Goal: Task Accomplishment & Management: Complete application form

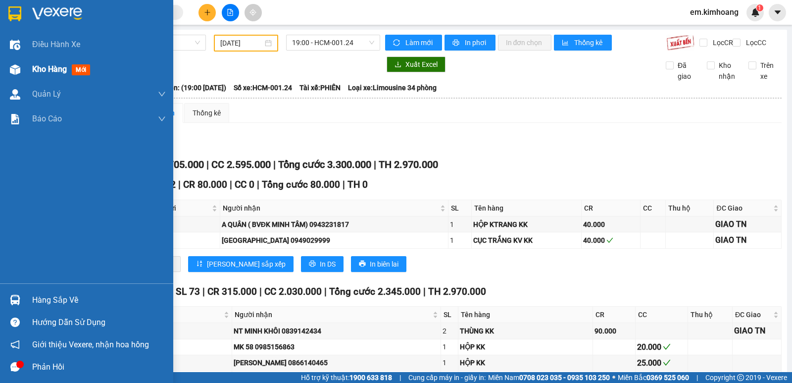
click at [30, 62] on div "Kho hàng mới" at bounding box center [86, 69] width 173 height 25
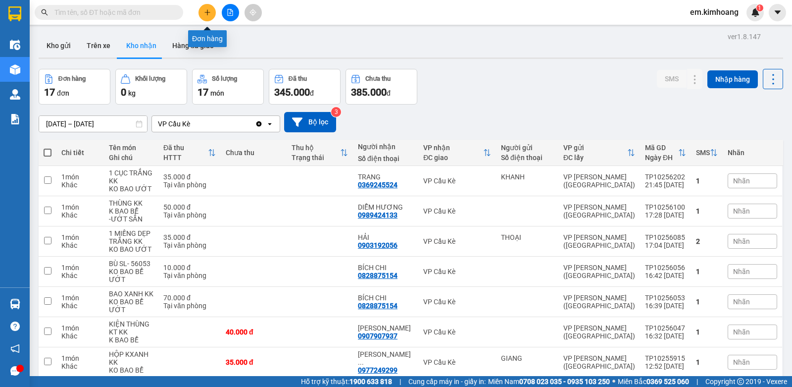
click at [207, 14] on icon "plus" at bounding box center [207, 12] width 7 height 7
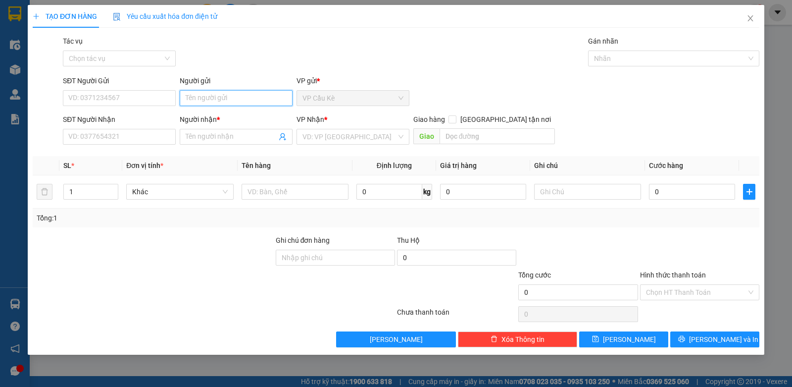
click at [217, 97] on input "Người gửi" at bounding box center [236, 98] width 113 height 16
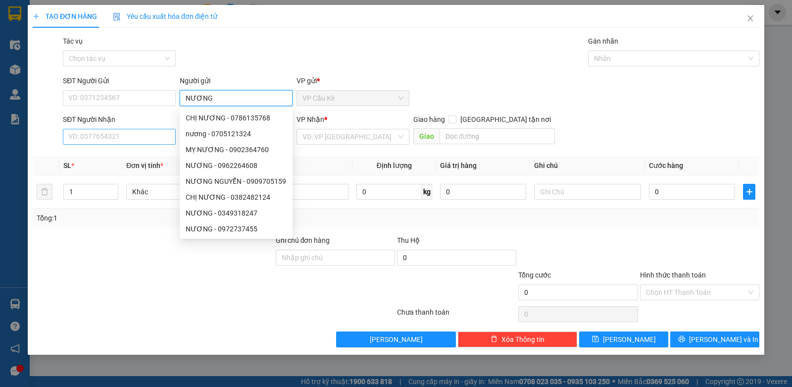
type input "NƯƠNG"
click at [130, 139] on input "SĐT Người Nhận" at bounding box center [119, 137] width 113 height 16
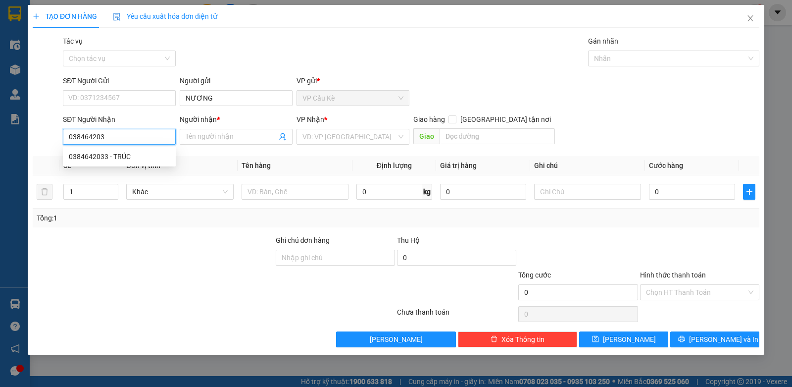
type input "0384642033"
click at [140, 155] on div "0384642033 - TRÚC" at bounding box center [119, 156] width 101 height 11
type input "TRÚC"
type input "40.000"
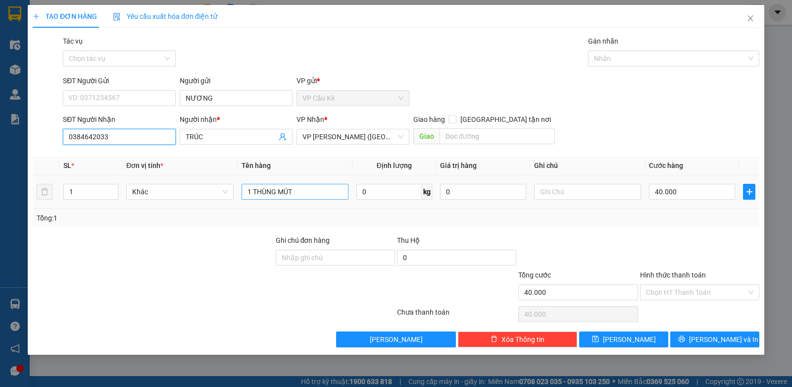
type input "0384642033"
click at [305, 199] on input "1 THÙNG MÚT" at bounding box center [295, 192] width 107 height 16
type input "1 BỊT M XANH"
click at [691, 190] on input "40.000" at bounding box center [692, 192] width 86 height 16
type input "0"
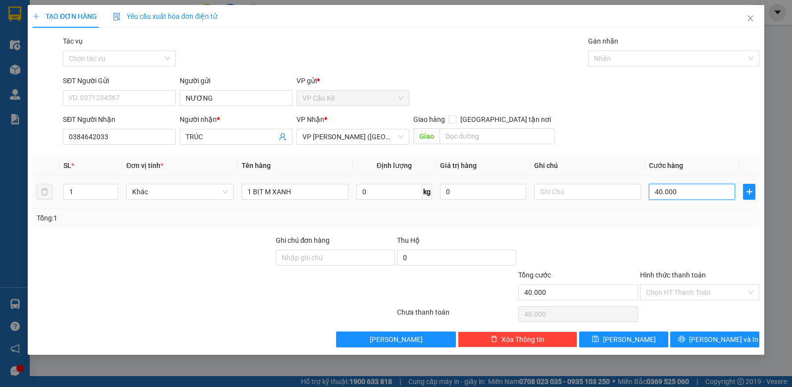
type input "0"
type input "3"
type input "03"
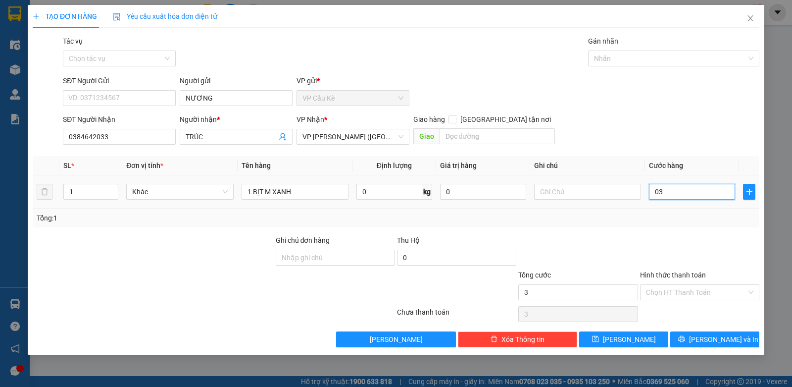
type input "35"
type input "035"
type input "35.000"
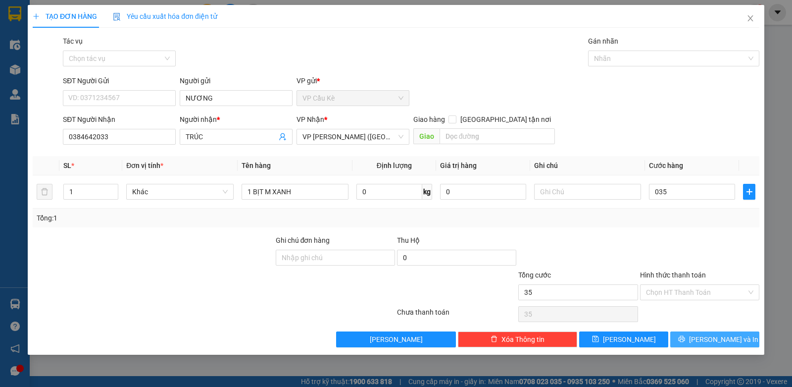
type input "35.000"
click at [707, 338] on span "[PERSON_NAME] và In" at bounding box center [723, 339] width 69 height 11
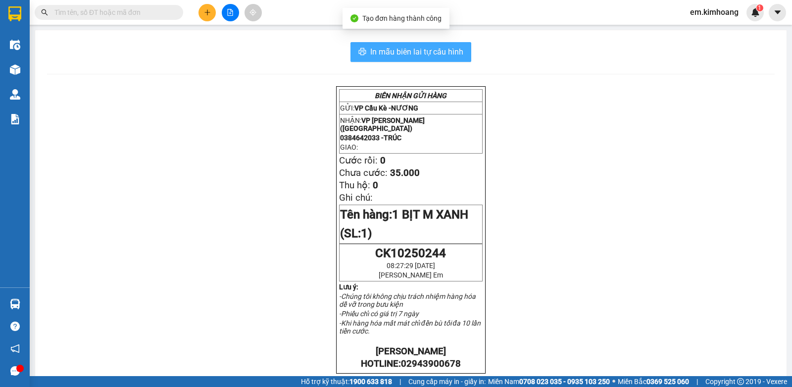
click at [401, 53] on span "In mẫu biên lai tự cấu hình" at bounding box center [416, 52] width 93 height 12
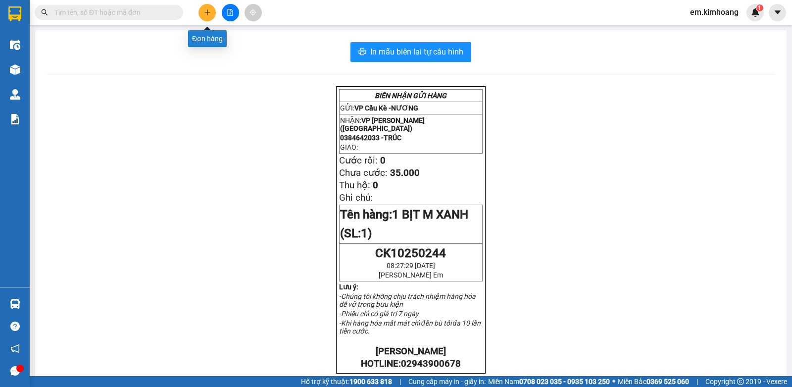
click at [206, 12] on icon "plus" at bounding box center [207, 12] width 7 height 7
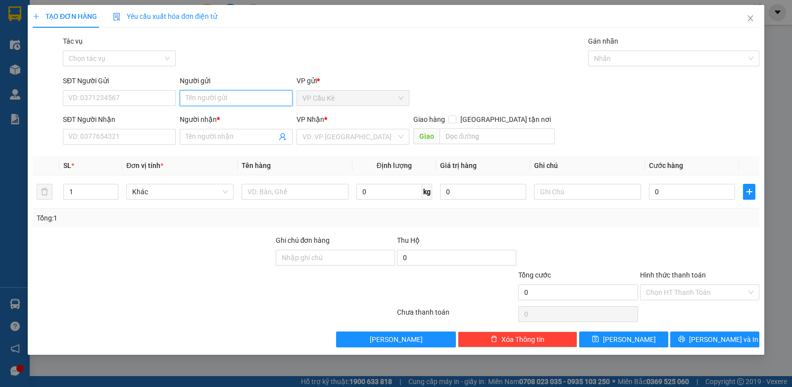
click at [199, 100] on input "Người gửi" at bounding box center [236, 98] width 113 height 16
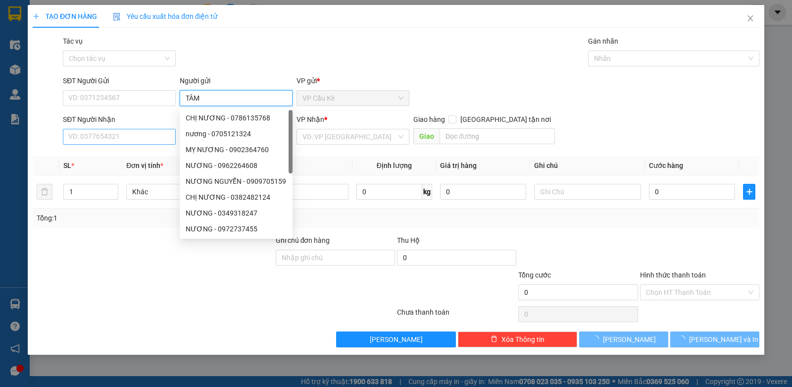
type input "TÂM"
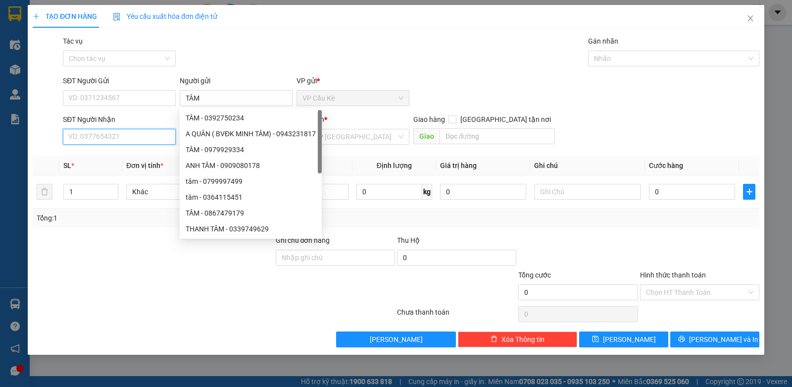
click at [156, 140] on input "SĐT Người Nhận" at bounding box center [119, 137] width 113 height 16
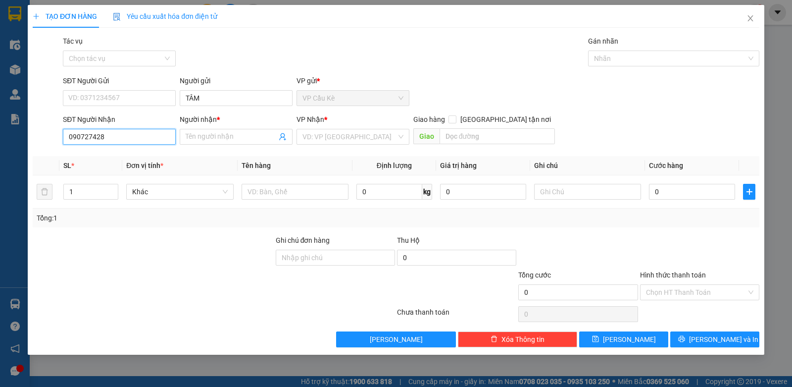
type input "0907274282"
click at [137, 154] on div "0907274282 - THIỆN" at bounding box center [119, 156] width 101 height 11
type input "THIỆN"
type input "80.000"
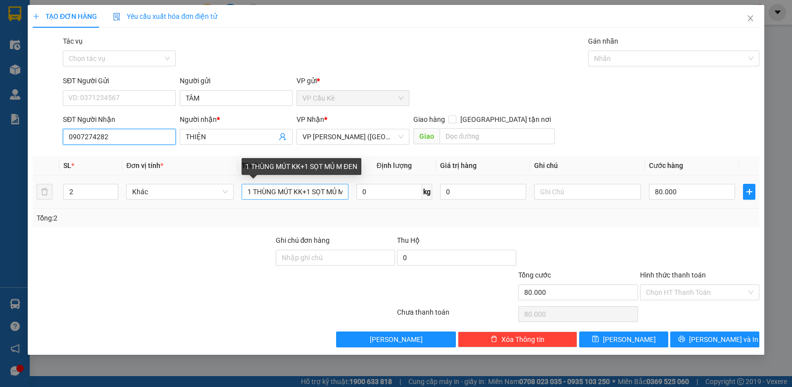
type input "0907274282"
click at [316, 191] on input "1 THÙNG MÚT KK+1 SỌT MỦ M ĐEN" at bounding box center [295, 192] width 107 height 16
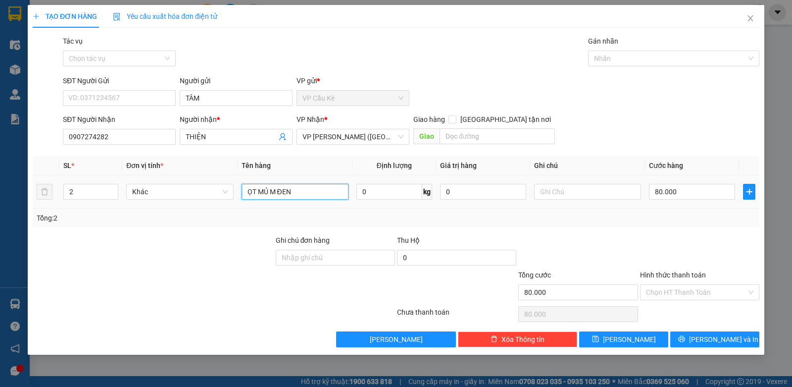
click at [326, 184] on input "ỌT MỦ M ĐEN" at bounding box center [295, 192] width 107 height 16
type input "Ọ"
type input "1 THÙNG GIẤY KK"
click at [707, 188] on input "80.000" at bounding box center [692, 192] width 86 height 16
type input "0"
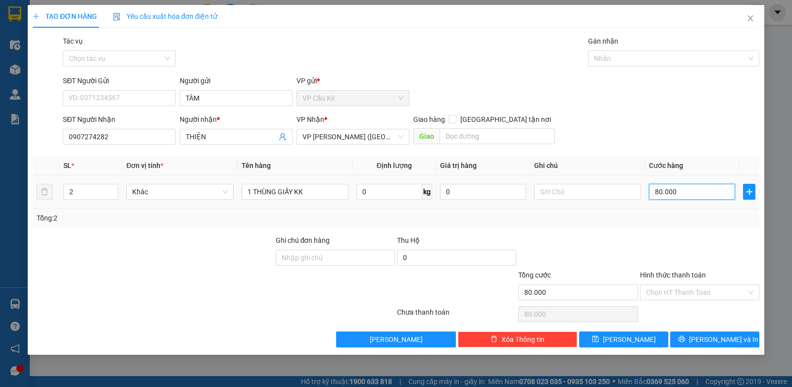
type input "0"
type input "4"
type input "04"
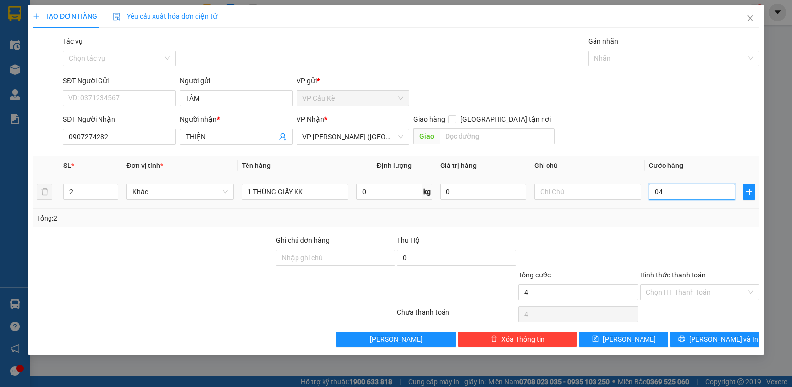
type input "40"
type input "040"
type input "40.000"
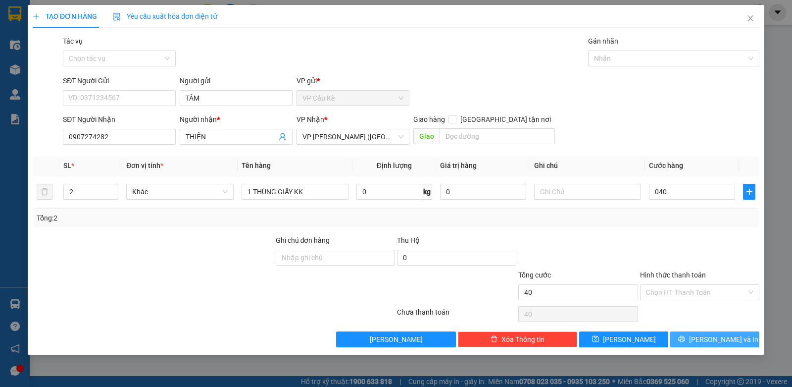
type input "40.000"
click at [719, 337] on span "[PERSON_NAME] và In" at bounding box center [723, 339] width 69 height 11
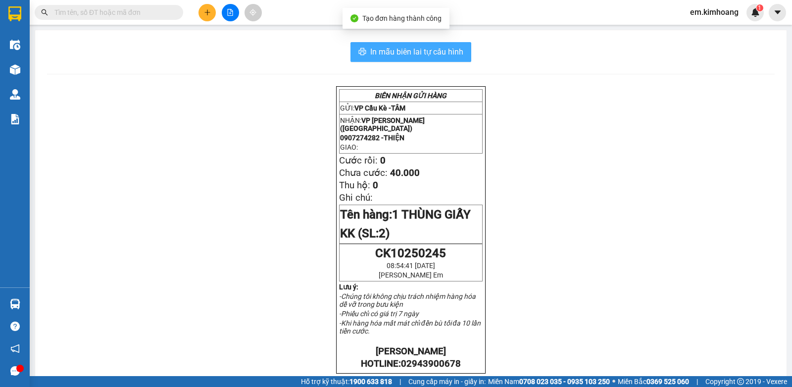
click at [417, 53] on span "In mẫu biên lai tự cấu hình" at bounding box center [416, 52] width 93 height 12
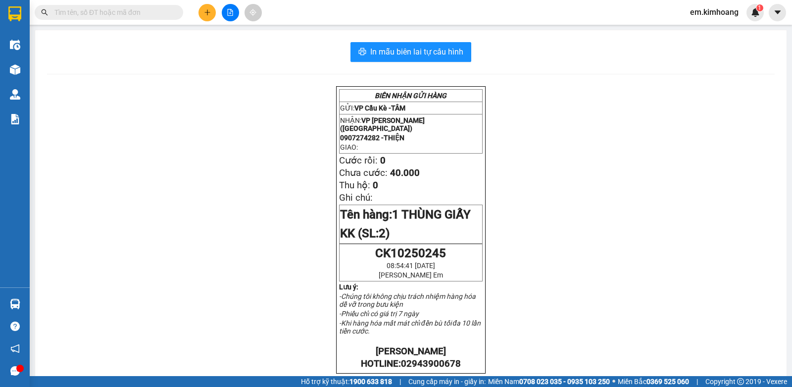
click at [207, 18] on button at bounding box center [207, 12] width 17 height 17
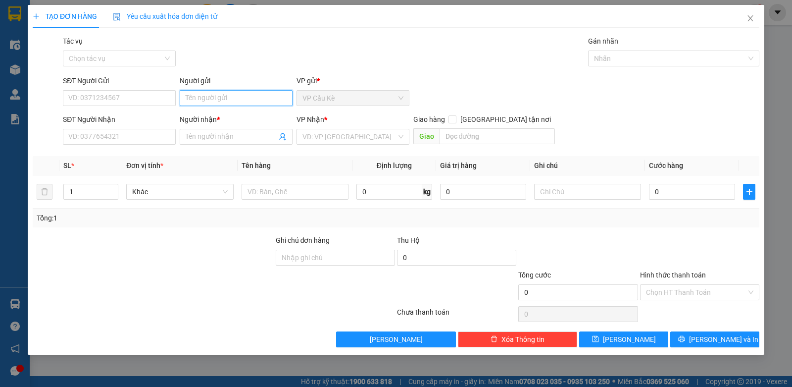
click at [254, 99] on input "Người gửi" at bounding box center [236, 98] width 113 height 16
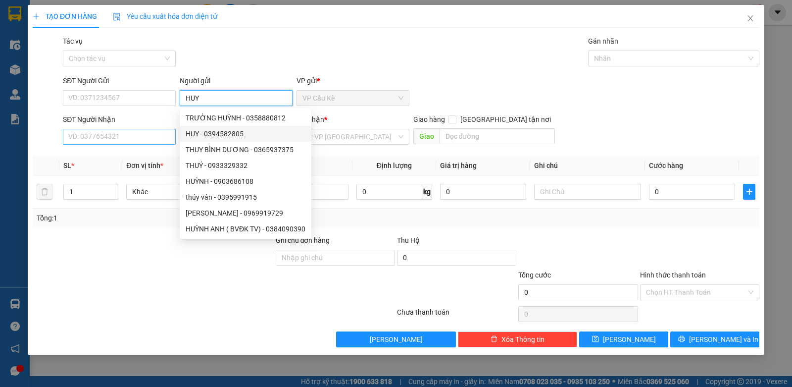
type input "HUY"
click at [163, 136] on input "SĐT Người Nhận" at bounding box center [119, 137] width 113 height 16
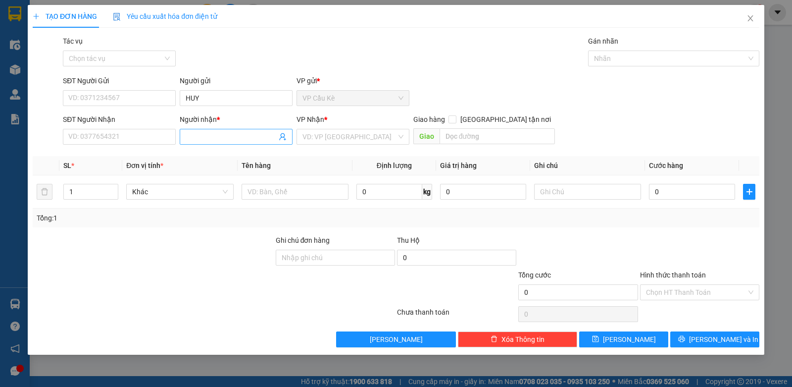
click at [230, 134] on input "Người nhận *" at bounding box center [231, 136] width 91 height 11
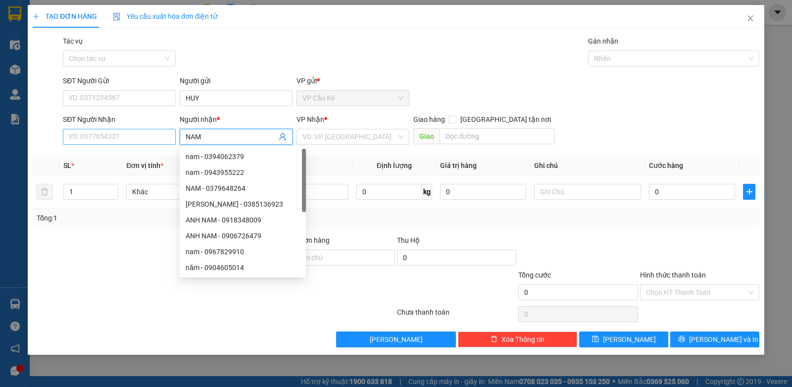
type input "NAM"
click at [92, 138] on input "SĐT Người Nhận" at bounding box center [119, 137] width 113 height 16
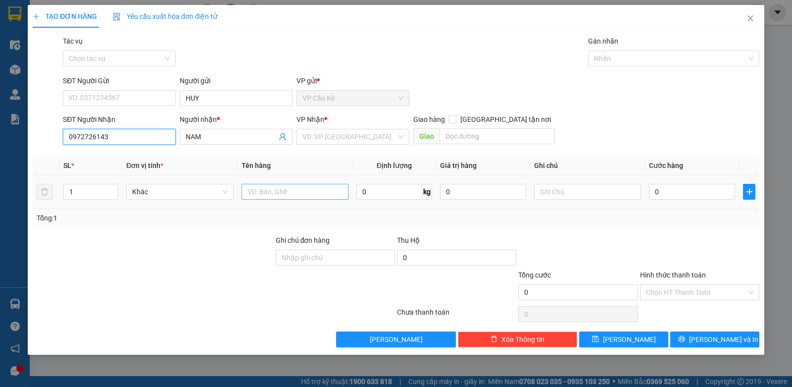
type input "0972726143"
click at [279, 185] on input "text" at bounding box center [295, 192] width 107 height 16
type input "1 GÓI M TRẮNG"
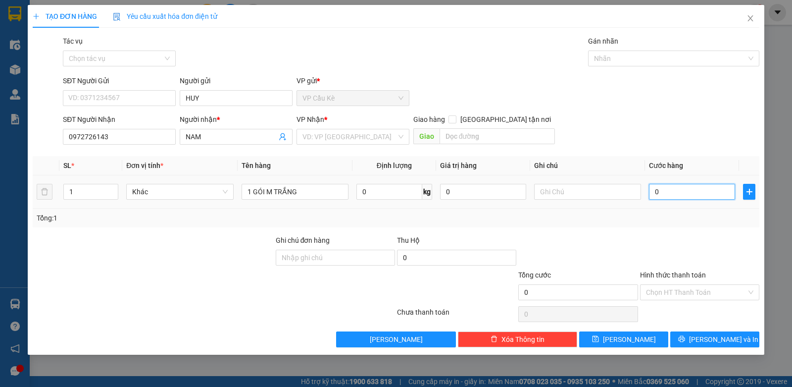
click at [698, 189] on input "0" at bounding box center [692, 192] width 86 height 16
type input "3"
type input "35"
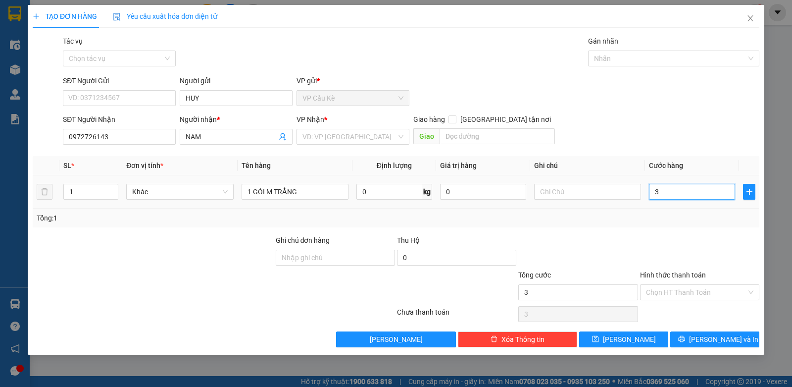
type input "35"
type input "35.000"
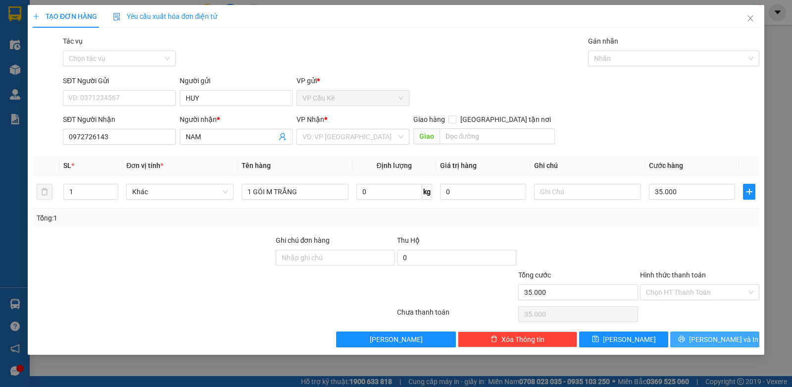
click at [704, 335] on button "[PERSON_NAME] và In" at bounding box center [714, 339] width 89 height 16
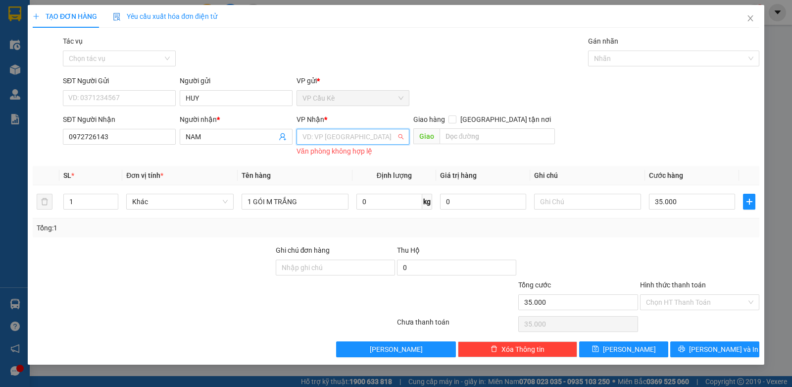
drag, startPoint x: 378, startPoint y: 131, endPoint x: 385, endPoint y: 178, distance: 47.0
click at [379, 133] on input "search" at bounding box center [350, 136] width 94 height 15
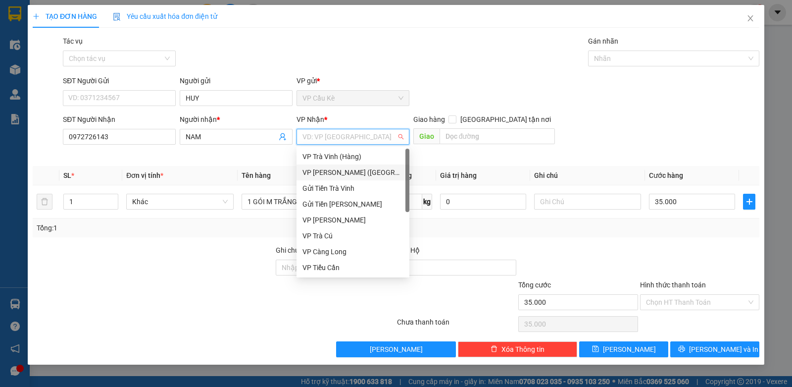
drag, startPoint x: 387, startPoint y: 172, endPoint x: 569, endPoint y: 282, distance: 212.1
click at [389, 172] on div "VP [PERSON_NAME] ([GEOGRAPHIC_DATA])" at bounding box center [353, 172] width 101 height 11
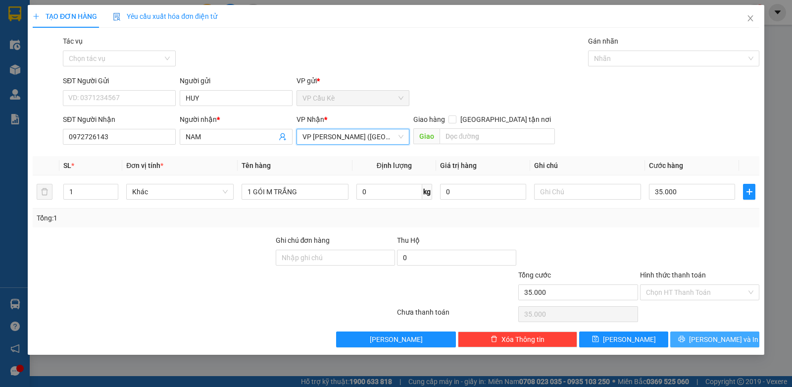
click at [685, 341] on icon "printer" at bounding box center [681, 339] width 6 height 6
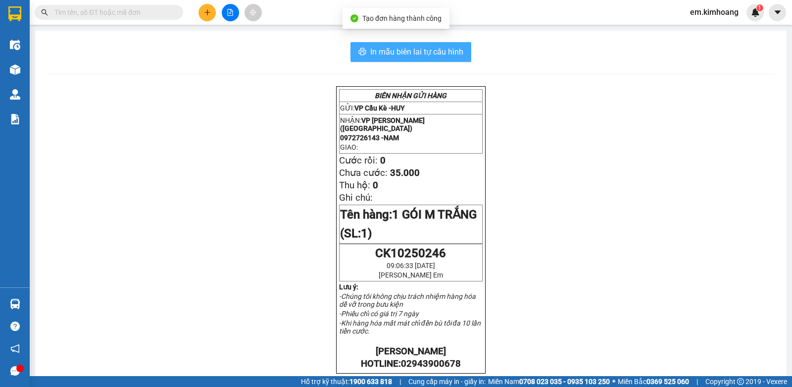
click at [393, 52] on span "In mẫu biên lai tự cấu hình" at bounding box center [416, 52] width 93 height 12
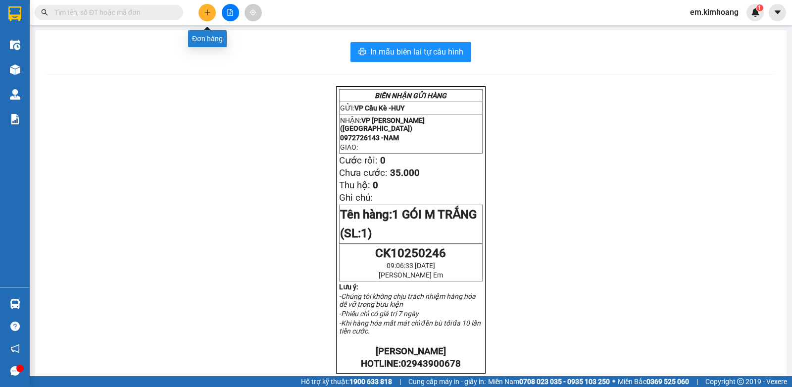
click at [207, 9] on icon "plus" at bounding box center [207, 12] width 7 height 7
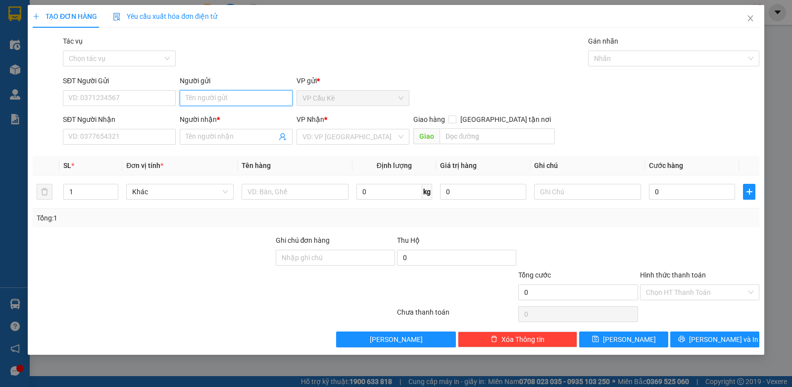
click at [245, 95] on input "Người gửi" at bounding box center [236, 98] width 113 height 16
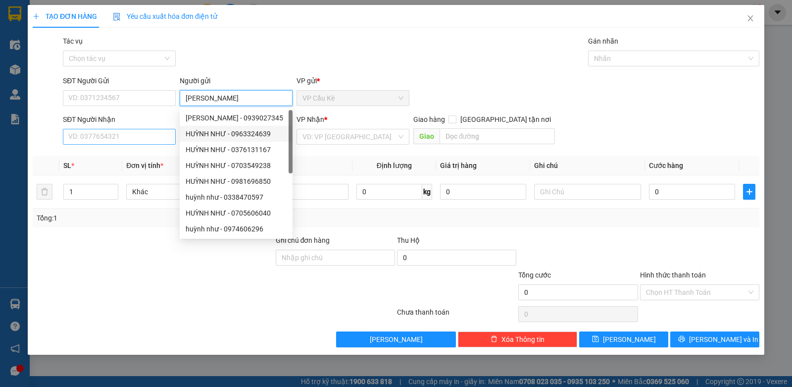
type input "[PERSON_NAME]"
click at [158, 138] on input "SĐT Người Nhận" at bounding box center [119, 137] width 113 height 16
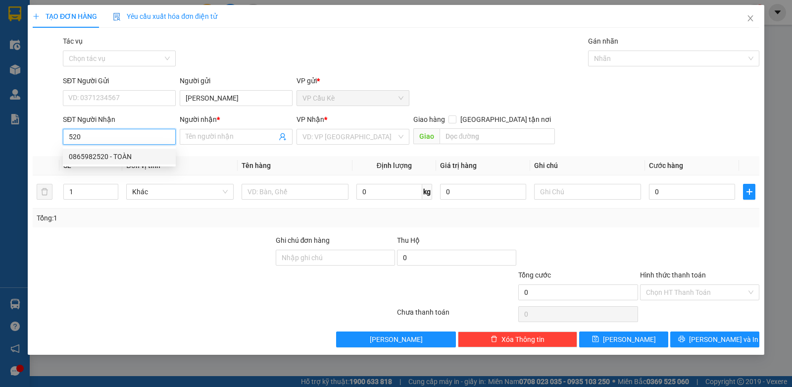
click at [158, 160] on div "0865982520 - TOÀN" at bounding box center [119, 156] width 101 height 11
type input "0865982520"
type input "TOÀN"
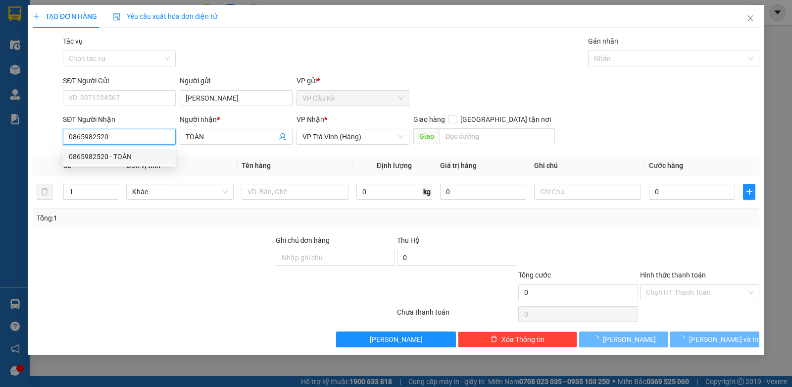
type input "25.000"
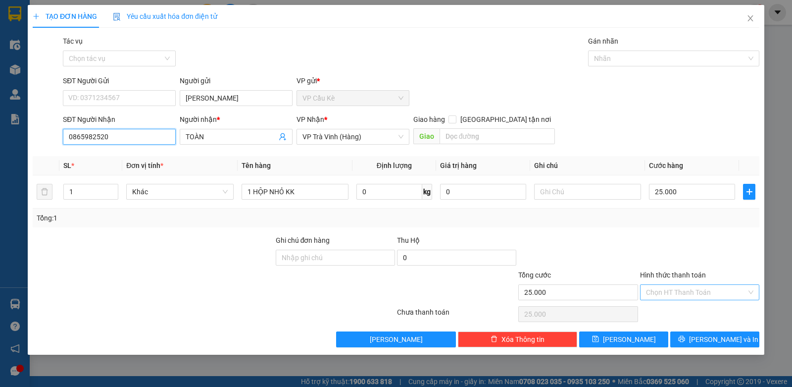
type input "0865982520"
click at [701, 290] on input "Hình thức thanh toán" at bounding box center [696, 292] width 101 height 15
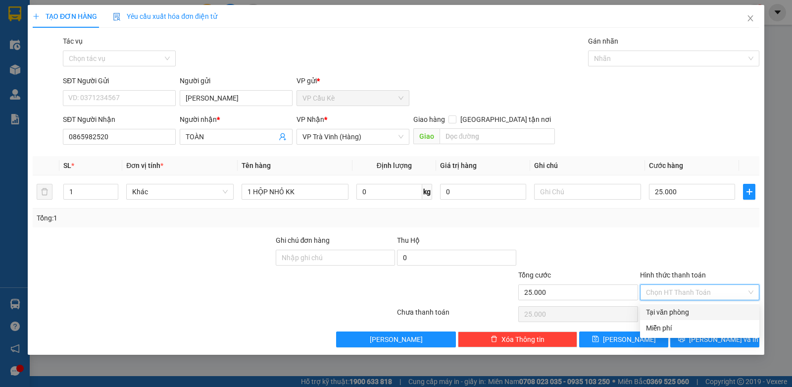
click at [701, 311] on div "Tại văn phòng" at bounding box center [699, 312] width 107 height 11
type input "0"
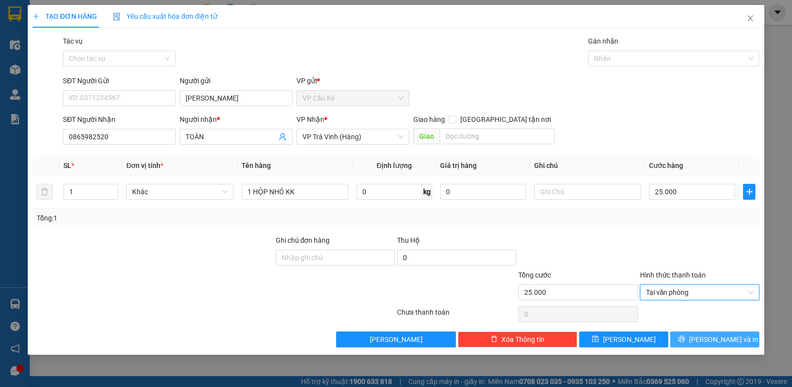
click at [685, 339] on icon "printer" at bounding box center [681, 338] width 7 height 7
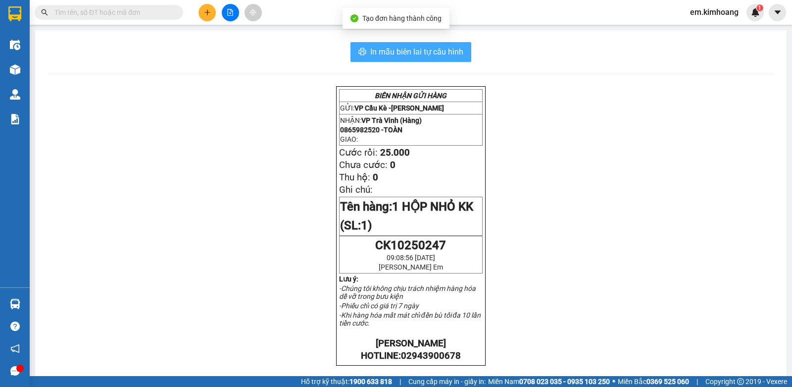
click at [399, 50] on span "In mẫu biên lai tự cấu hình" at bounding box center [416, 52] width 93 height 12
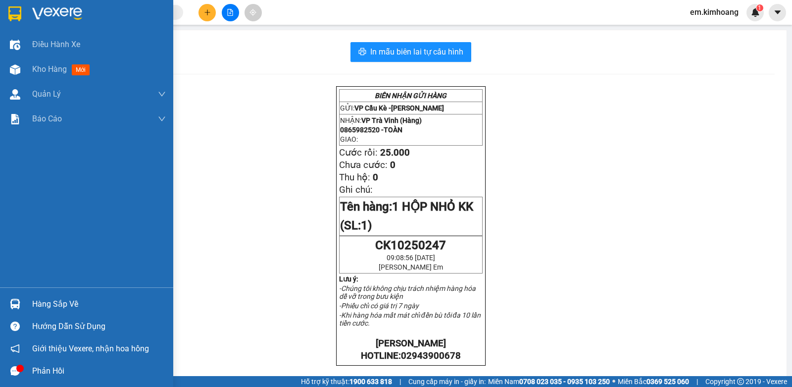
click at [49, 305] on div "Hàng sắp về" at bounding box center [99, 304] width 134 height 15
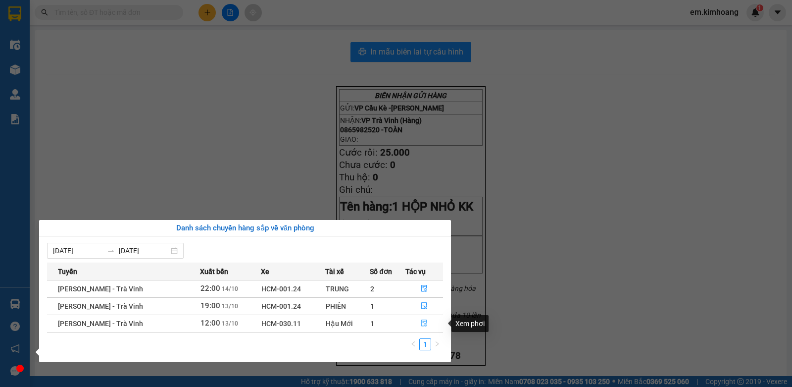
click at [424, 324] on icon "file-done" at bounding box center [424, 322] width 7 height 7
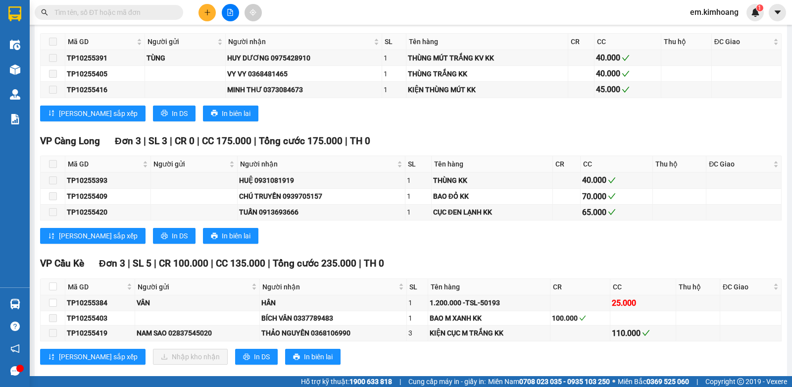
scroll to position [944, 0]
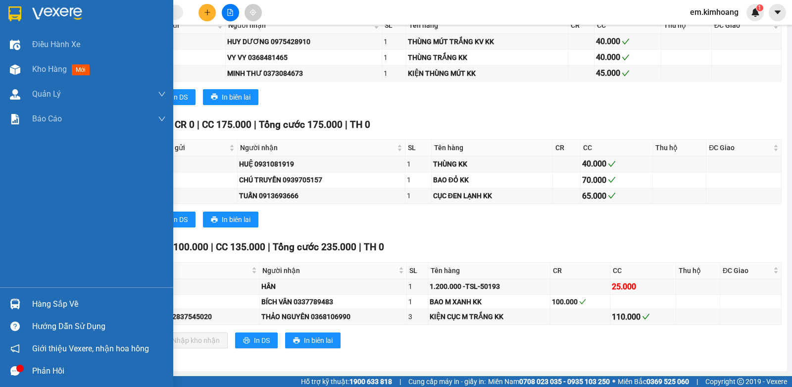
click at [12, 308] on img at bounding box center [15, 304] width 10 height 10
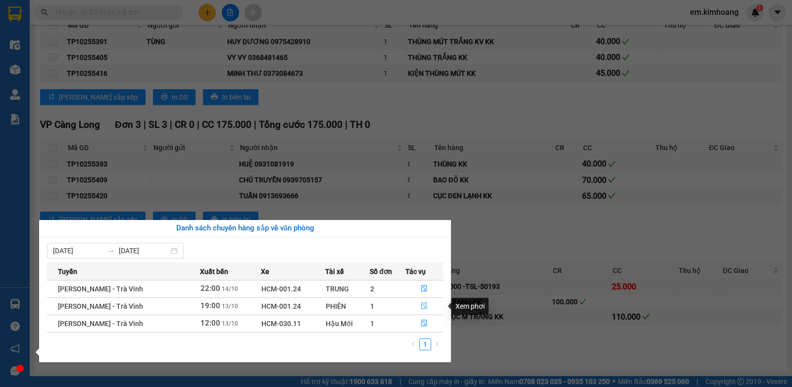
click at [424, 306] on icon "file-done" at bounding box center [424, 306] width 6 height 7
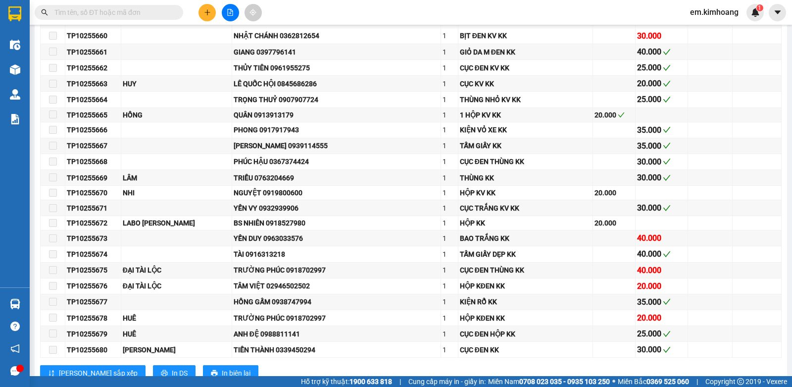
scroll to position [1695, 0]
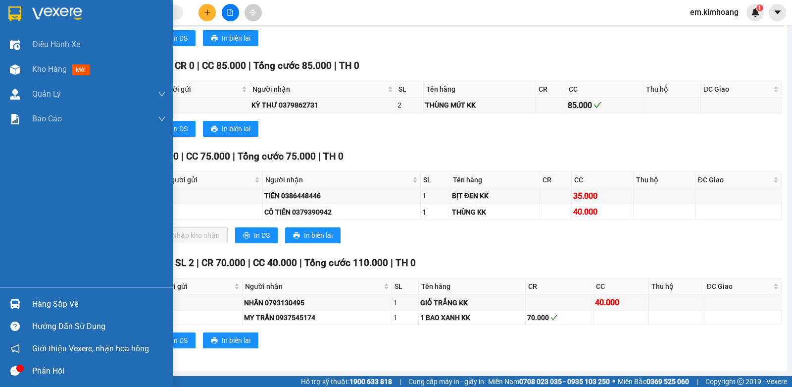
click at [60, 304] on div "Hàng sắp về" at bounding box center [99, 304] width 134 height 15
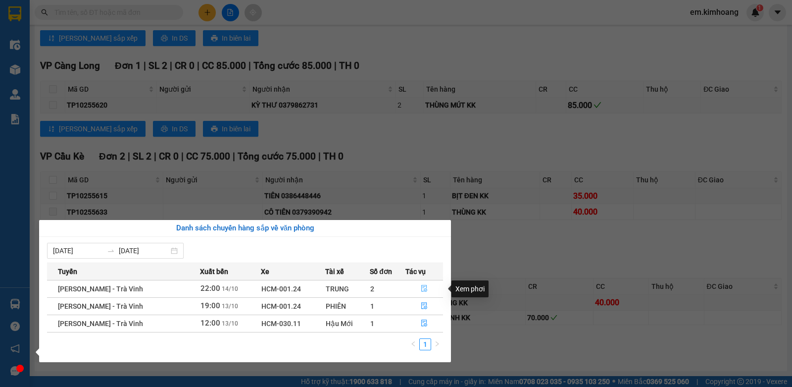
click at [422, 289] on icon "file-done" at bounding box center [424, 288] width 7 height 7
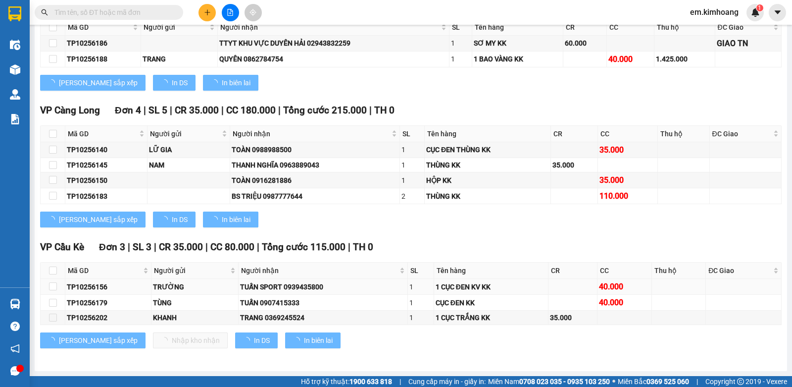
scroll to position [1311, 0]
type input "[DATE]"
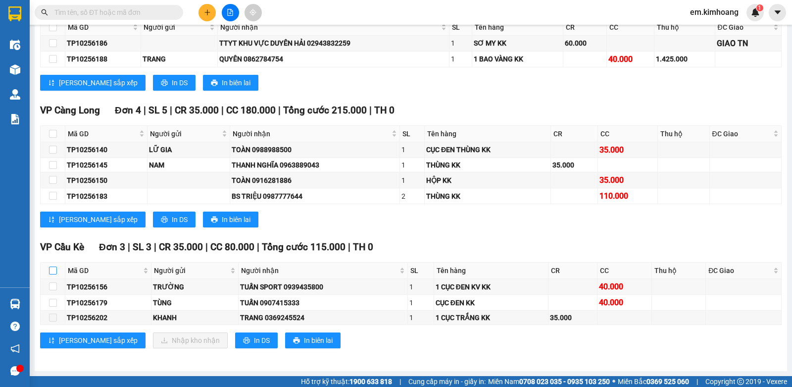
click at [54, 267] on input "checkbox" at bounding box center [53, 270] width 8 height 8
checkbox input "true"
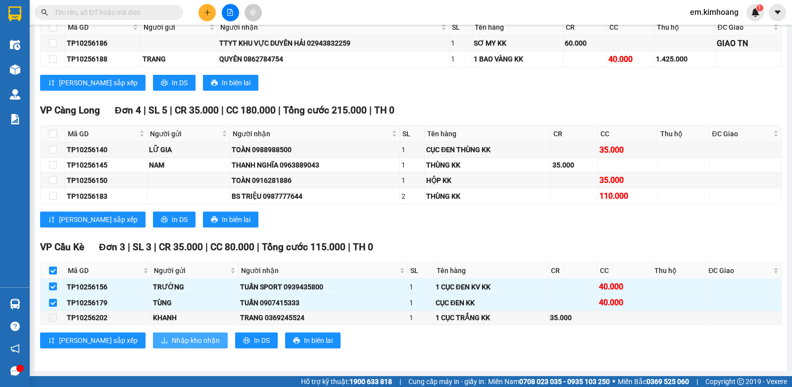
click at [172, 340] on span "Nhập kho nhận" at bounding box center [196, 340] width 48 height 11
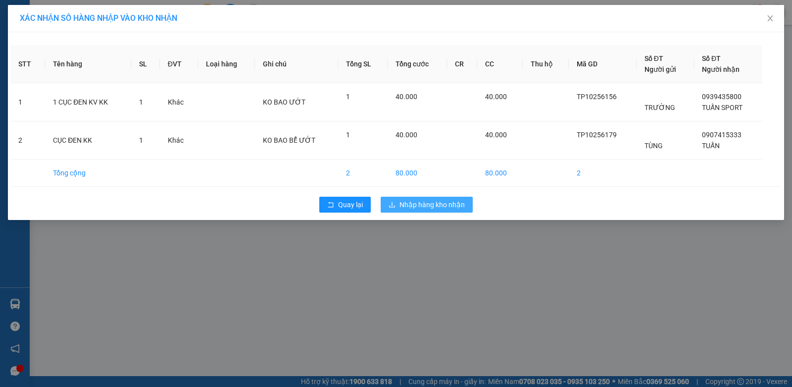
click at [434, 199] on span "Nhập hàng kho nhận" at bounding box center [432, 204] width 65 height 11
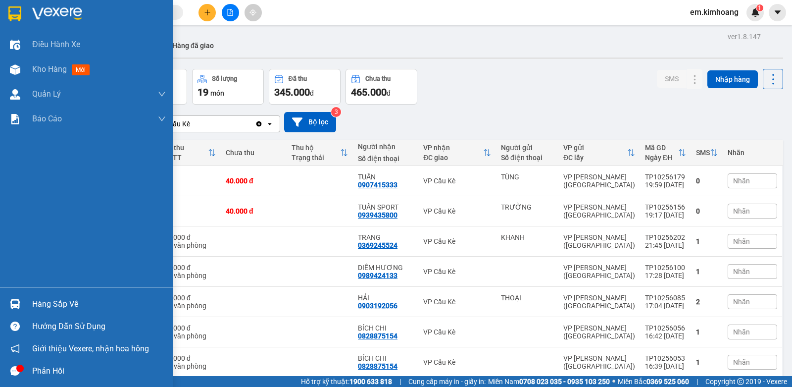
click at [39, 297] on div "Hàng sắp về" at bounding box center [99, 304] width 134 height 15
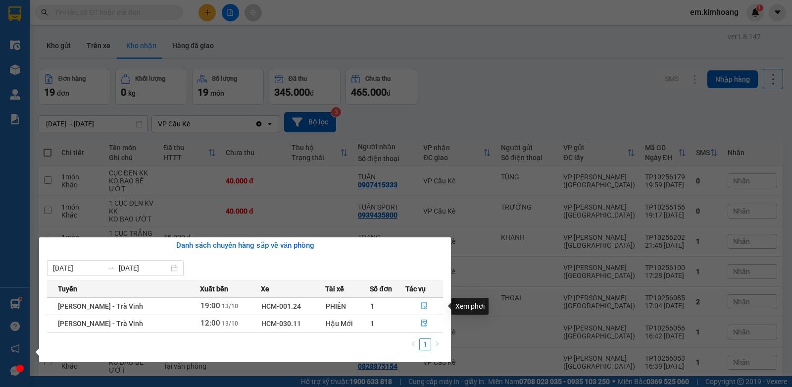
click at [427, 307] on button "button" at bounding box center [424, 306] width 37 height 16
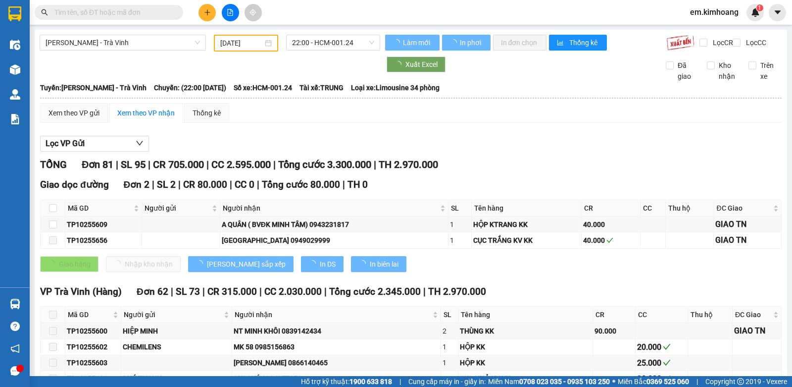
type input "[DATE]"
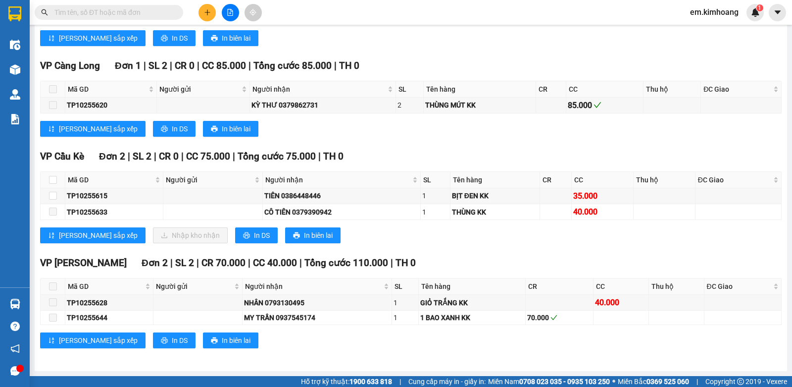
scroll to position [1695, 0]
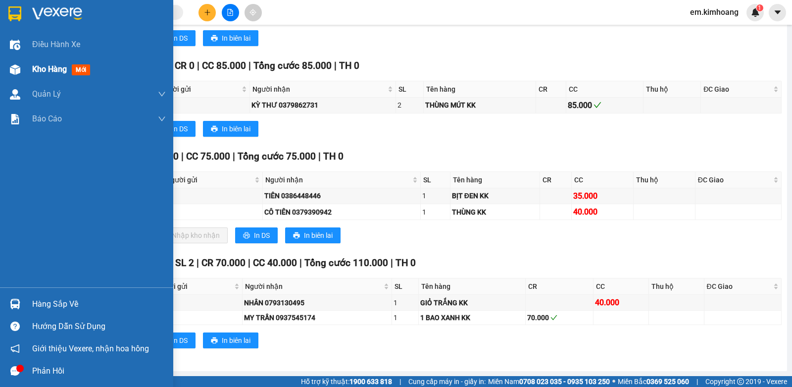
click at [41, 67] on span "Kho hàng" at bounding box center [49, 68] width 35 height 9
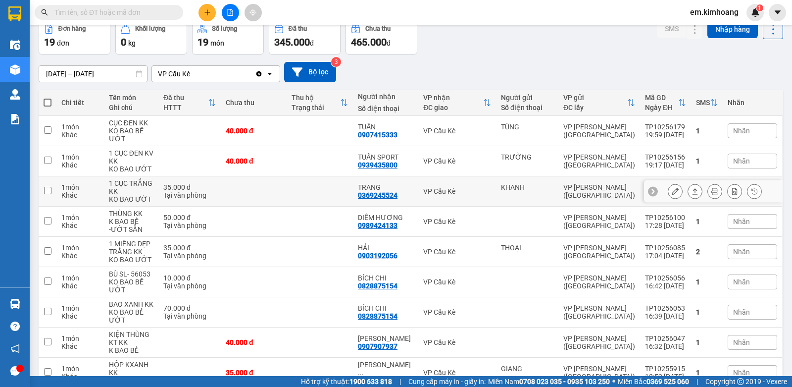
scroll to position [0, 0]
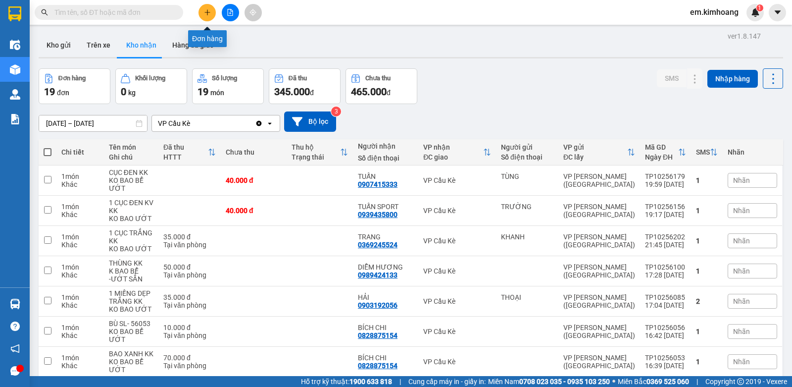
click at [208, 10] on icon "plus" at bounding box center [207, 12] width 7 height 7
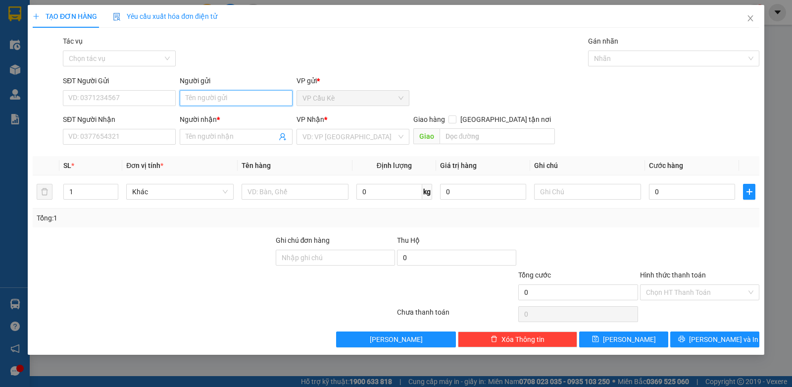
click at [247, 101] on input "Người gửi" at bounding box center [236, 98] width 113 height 16
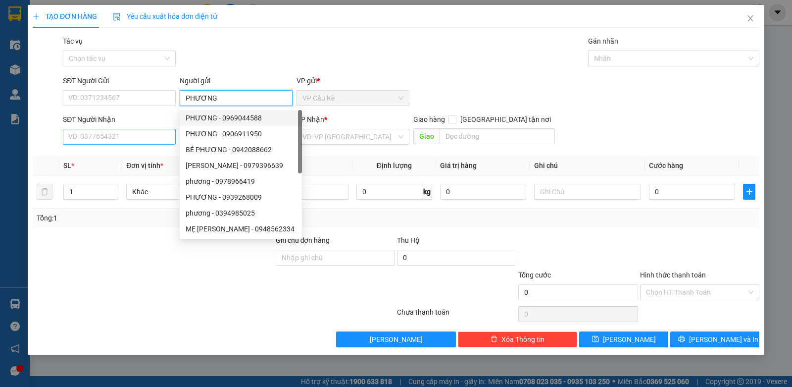
type input "PHƯƠNG"
click at [147, 137] on input "SĐT Người Nhận" at bounding box center [119, 137] width 113 height 16
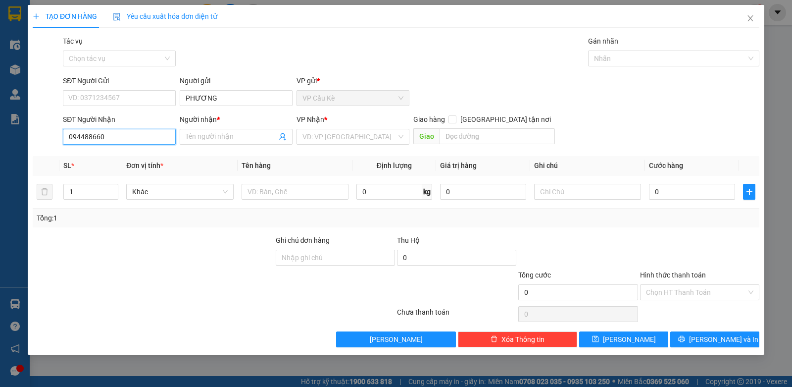
type input "0944886609"
click at [143, 162] on div "0944886609 - OANH" at bounding box center [119, 157] width 113 height 16
type input "OANH"
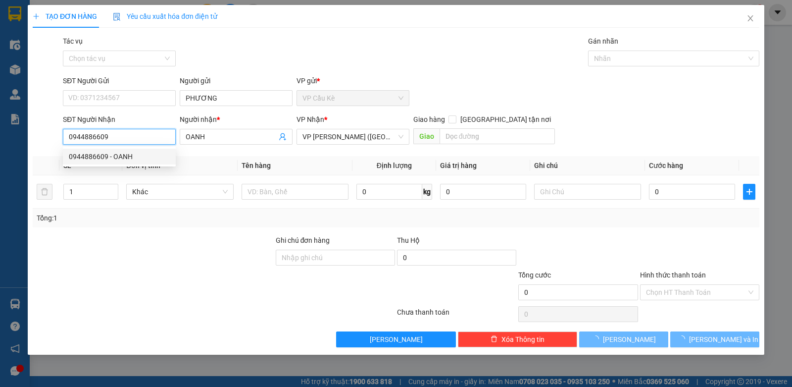
type input "40.000"
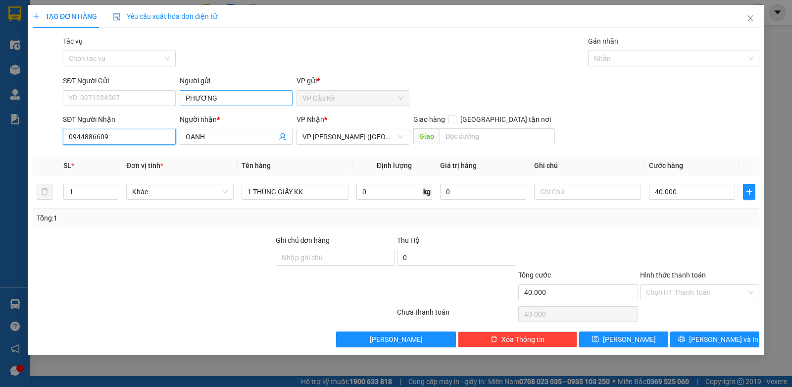
type input "0944886609"
click at [205, 101] on input "PHƯƠNG" at bounding box center [236, 98] width 113 height 16
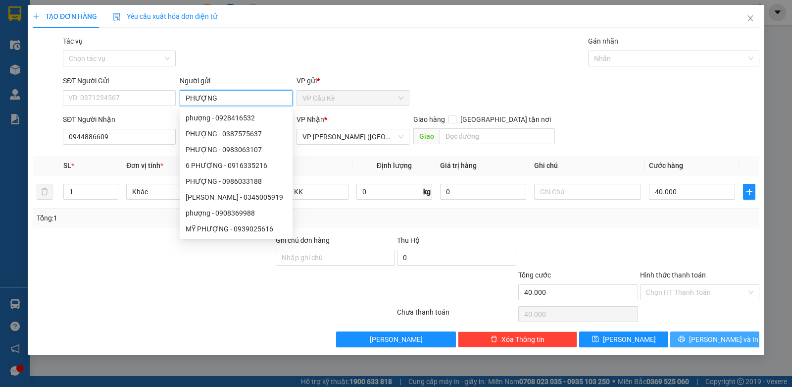
type input "PHƯỢNG"
click at [710, 340] on span "[PERSON_NAME] và In" at bounding box center [723, 339] width 69 height 11
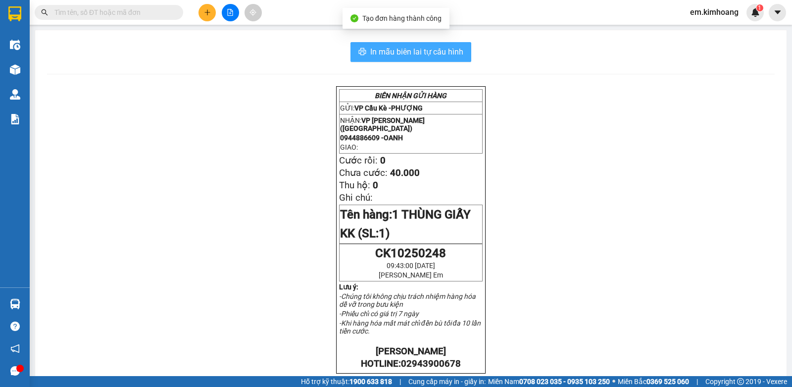
click at [402, 53] on span "In mẫu biên lai tự cấu hình" at bounding box center [416, 52] width 93 height 12
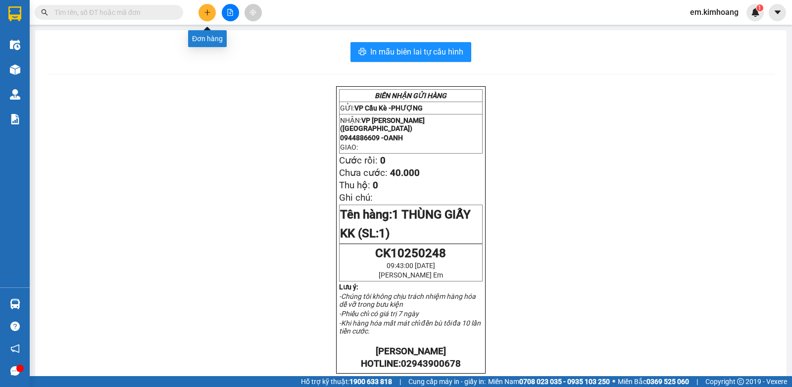
click at [203, 11] on button at bounding box center [207, 12] width 17 height 17
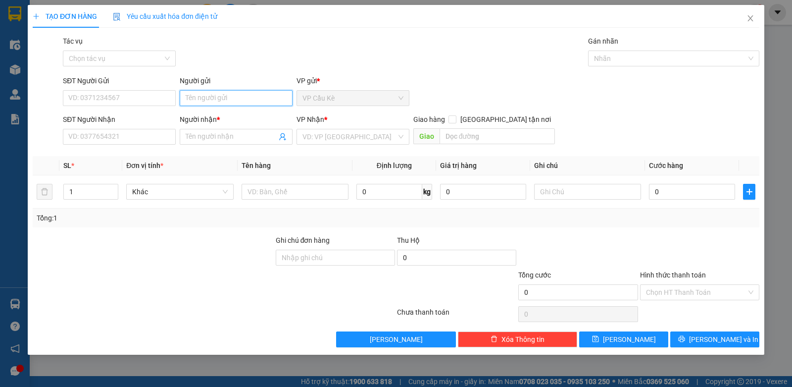
click at [236, 97] on input "Người gửi" at bounding box center [236, 98] width 113 height 16
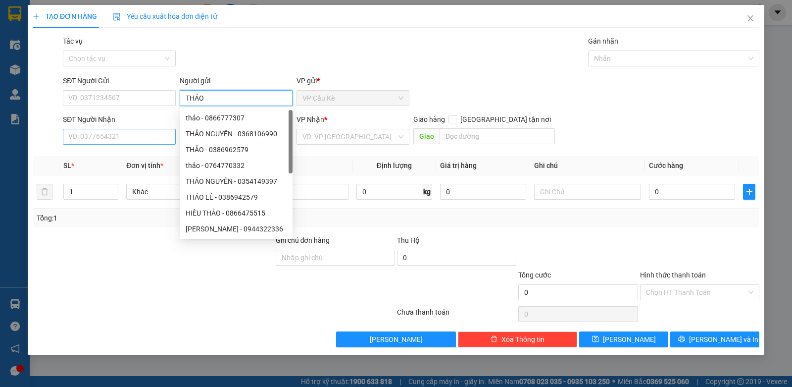
type input "THẢO"
click at [133, 141] on input "SĐT Người Nhận" at bounding box center [119, 137] width 113 height 16
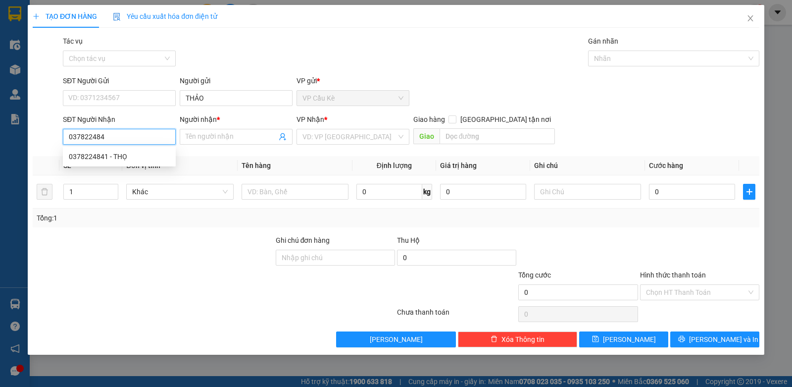
type input "0378224841"
click at [138, 152] on div "0378224841 - THỌ" at bounding box center [119, 156] width 101 height 11
type input "THỌ"
type input "40.000"
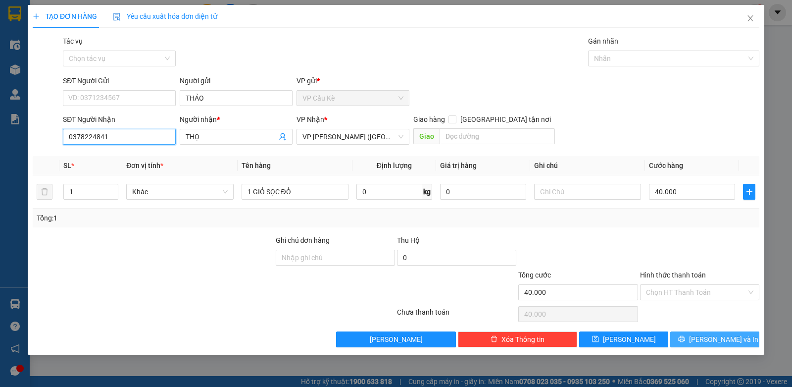
type input "0378224841"
click at [712, 337] on span "[PERSON_NAME] và In" at bounding box center [723, 339] width 69 height 11
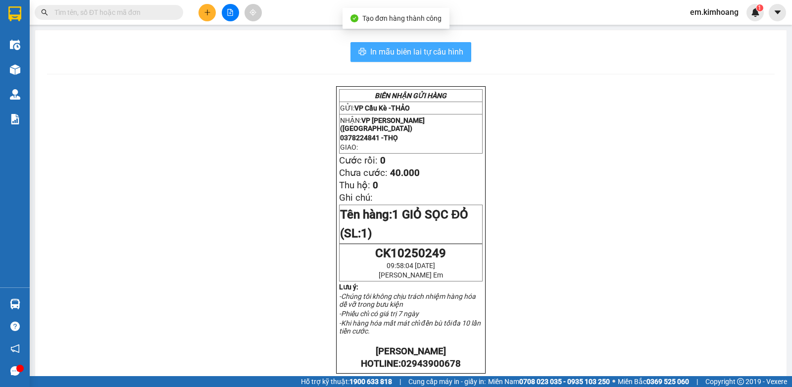
click at [408, 52] on span "In mẫu biên lai tự cấu hình" at bounding box center [416, 52] width 93 height 12
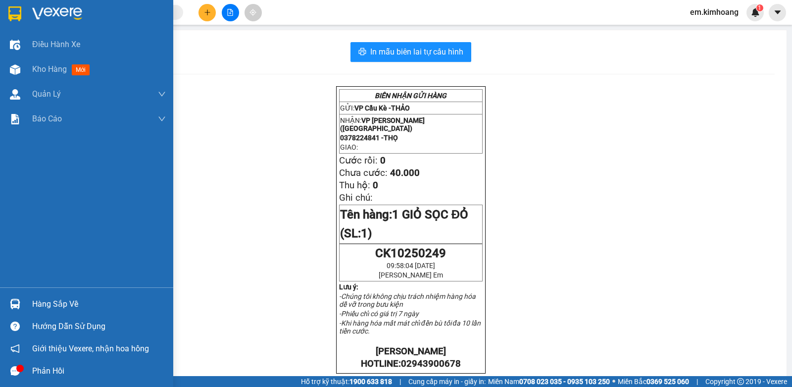
click at [64, 306] on div "Hàng sắp về" at bounding box center [99, 304] width 134 height 15
